Goal: Navigation & Orientation: Find specific page/section

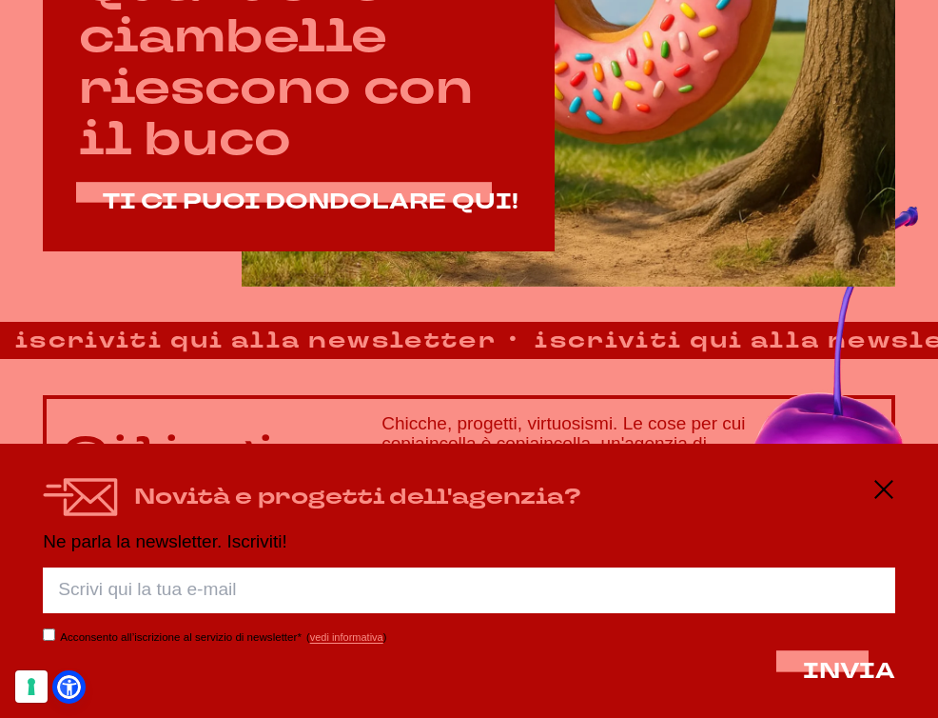
scroll to position [707, 0]
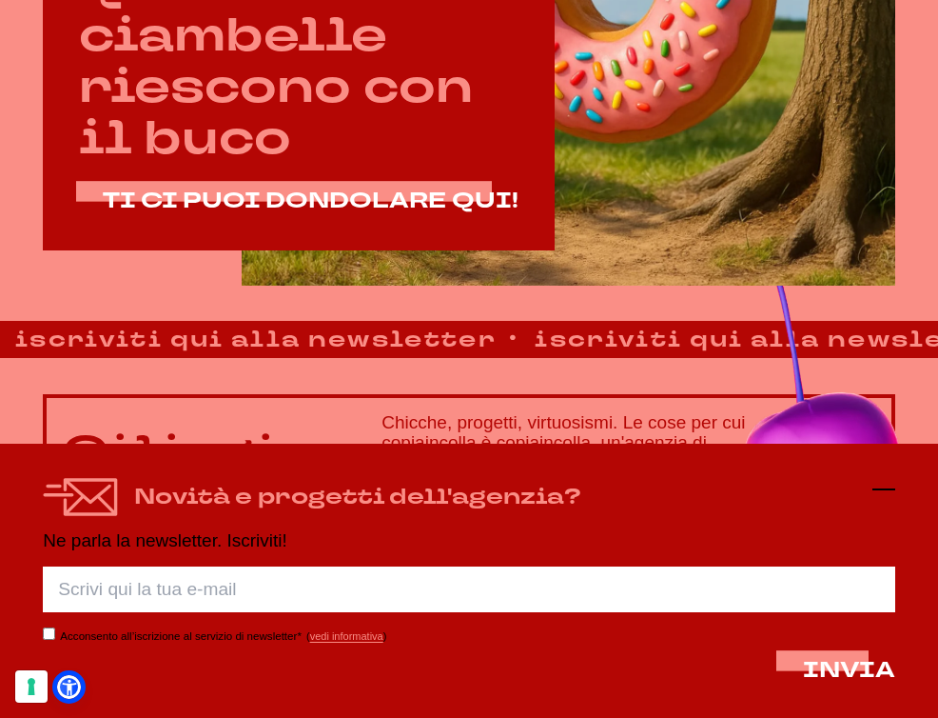
click at [876, 484] on icon at bounding box center [884, 489] width 23 height 23
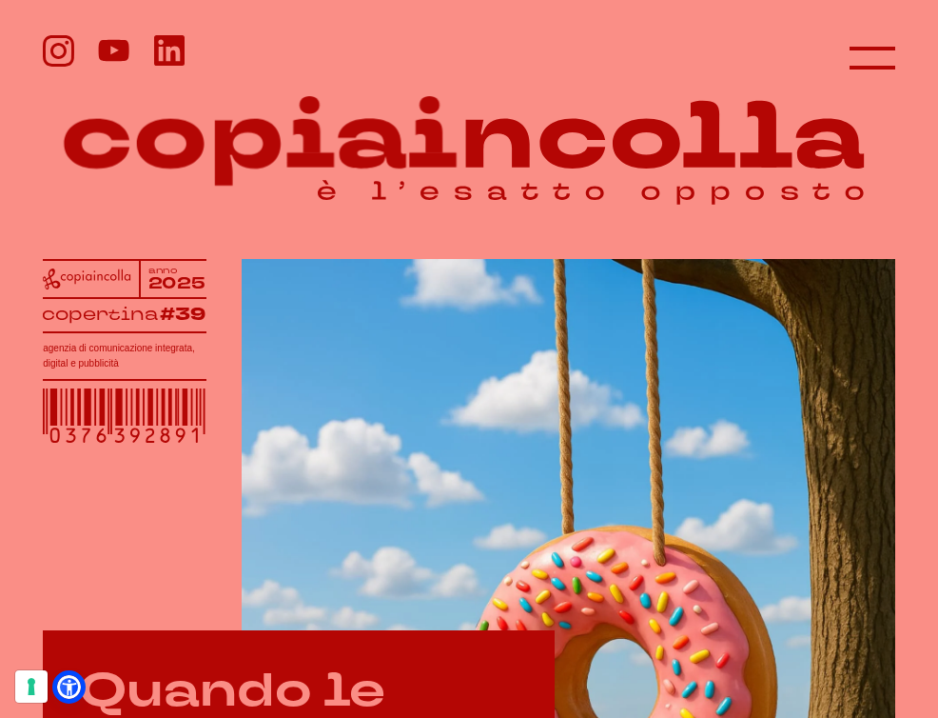
scroll to position [0, 0]
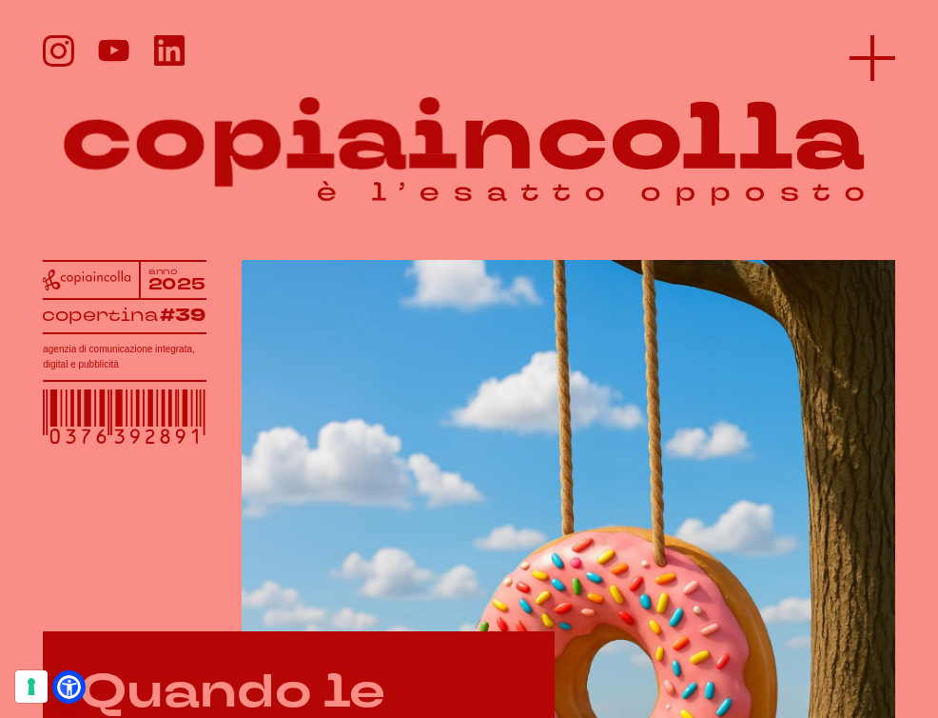
click at [873, 56] on line at bounding box center [873, 58] width 0 height 46
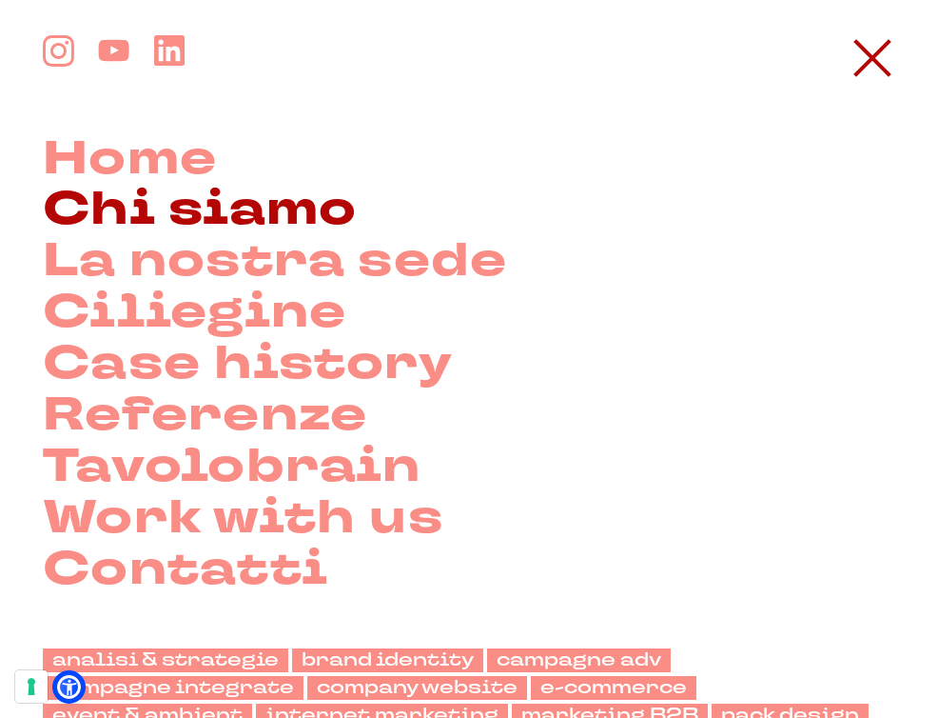
click at [170, 208] on link "Chi siamo" at bounding box center [200, 210] width 314 height 51
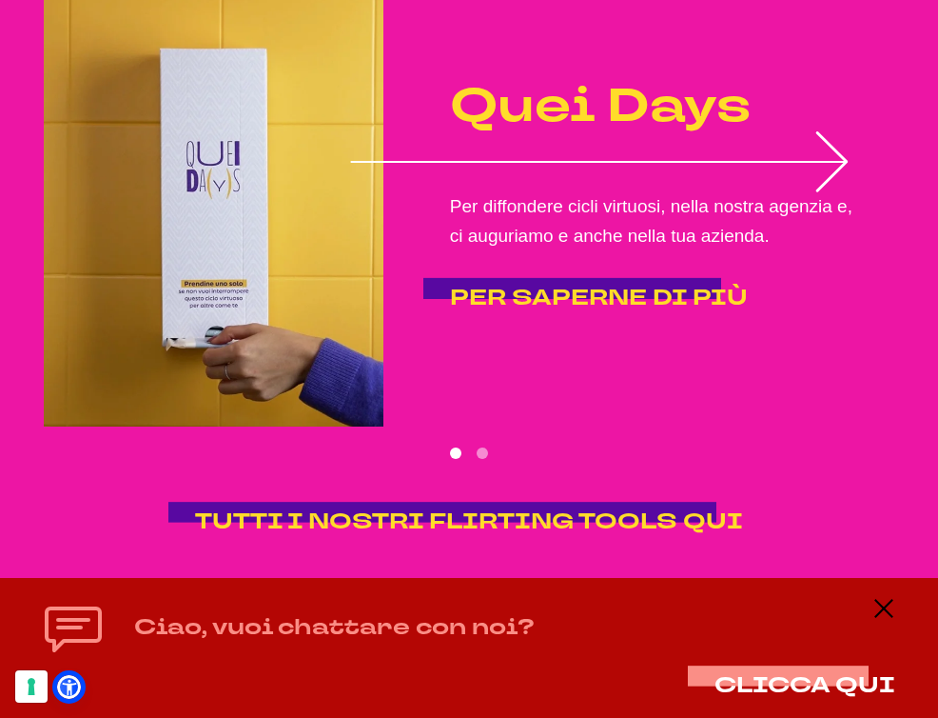
scroll to position [2714, 0]
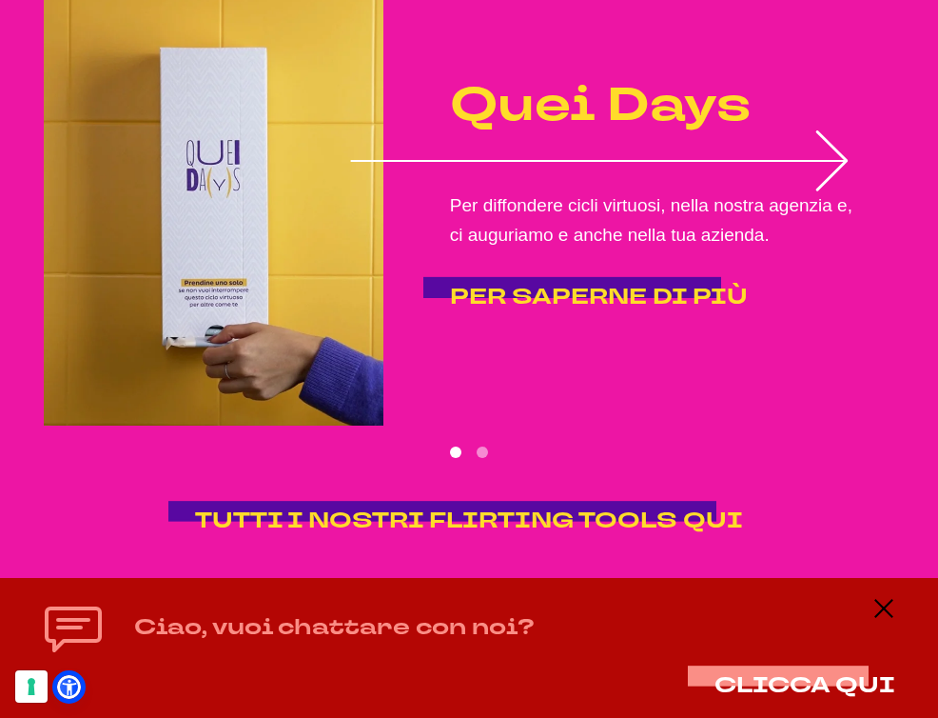
click at [834, 122] on div "Quei Days Per diffondere cicli virtuosi, nella nostra agenzia e, ci auguriamo e…" at bounding box center [658, 195] width 476 height 292
click at [504, 282] on span "PER SAPERNE DI PIÙ" at bounding box center [599, 297] width 298 height 30
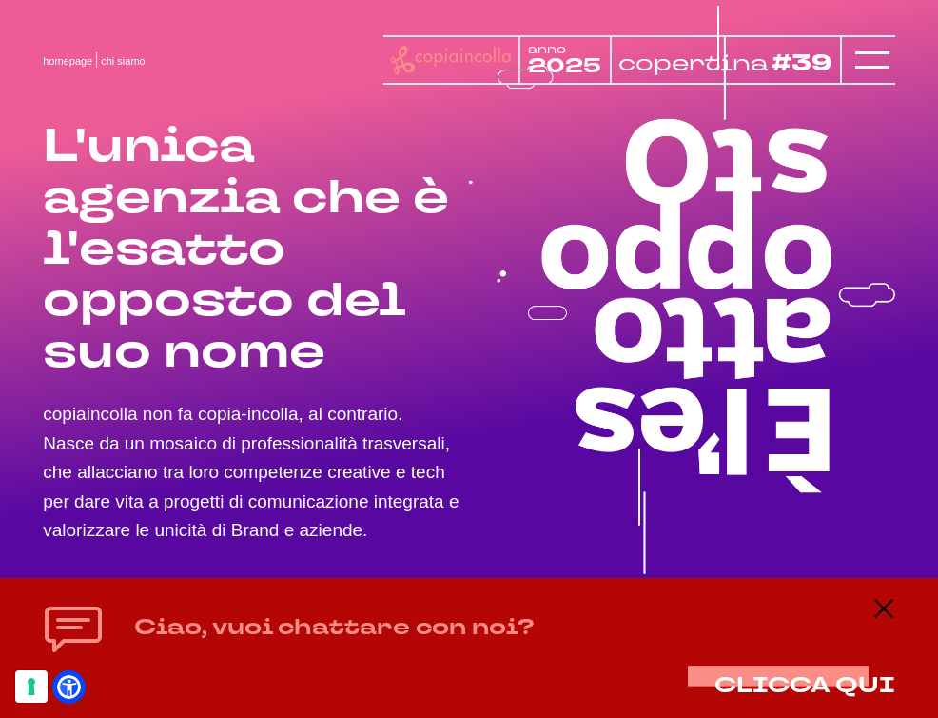
scroll to position [0, 0]
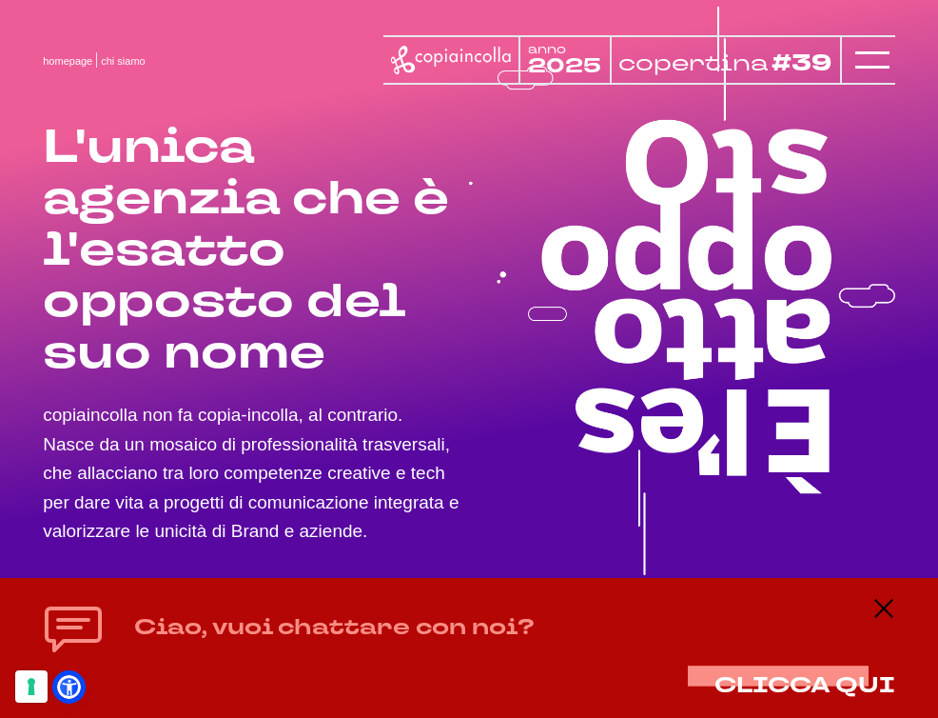
click at [740, 62] on tspan "copertina" at bounding box center [693, 63] width 149 height 30
click at [491, 61] on icon at bounding box center [451, 60] width 120 height 29
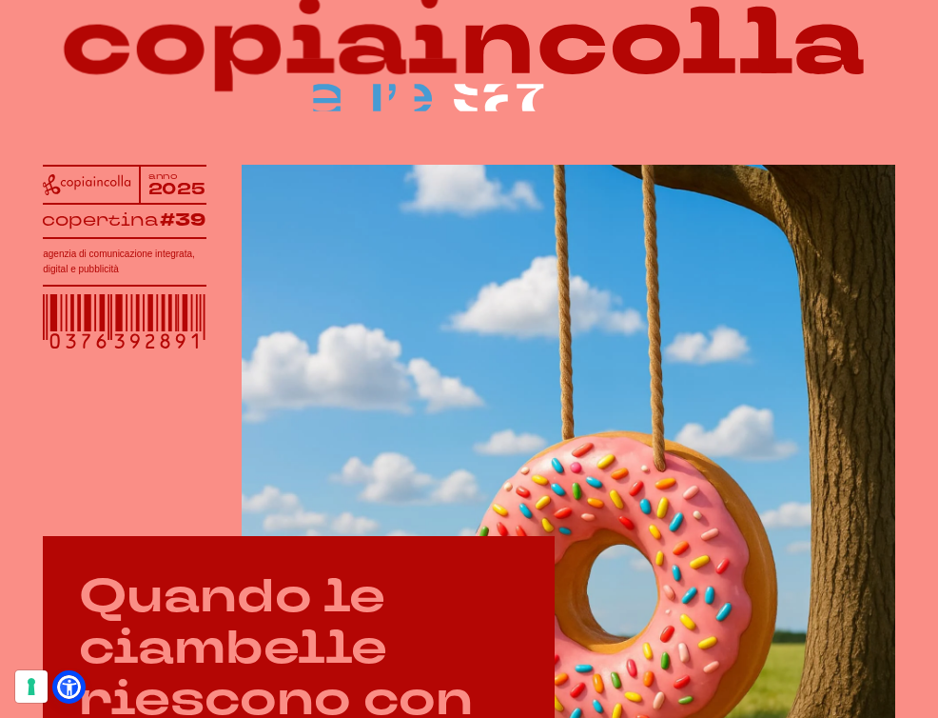
scroll to position [96, 0]
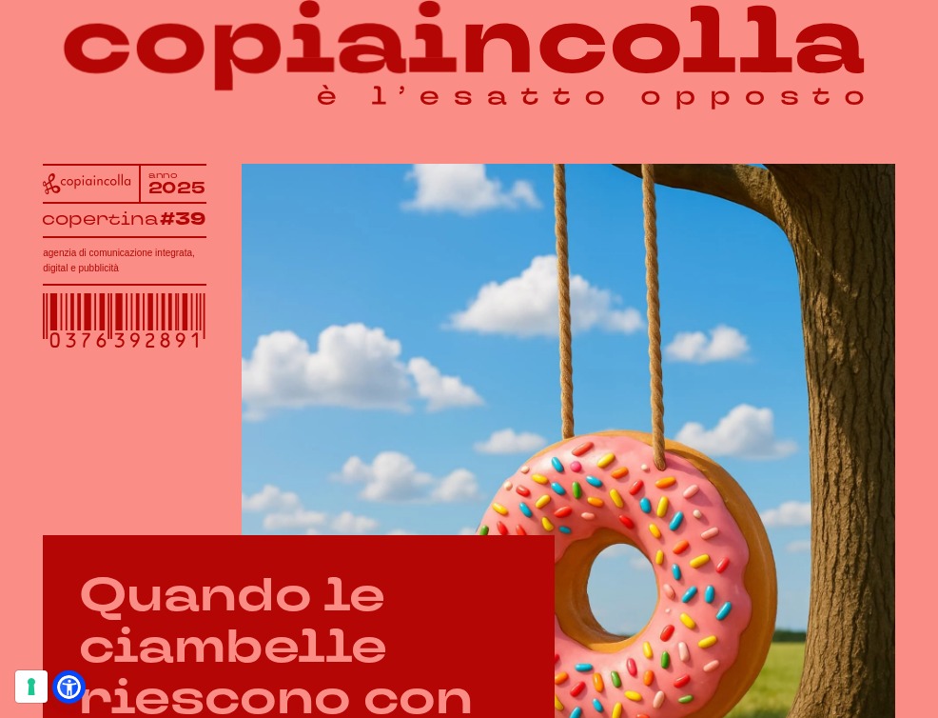
drag, startPoint x: 128, startPoint y: 261, endPoint x: 10, endPoint y: 239, distance: 121.0
click at [9, 239] on div "anno 2025 copertina #39 agenzia di comunicazione integrata, digital e pubblicit…" at bounding box center [469, 418] width 938 height 1028
